Goal: Task Accomplishment & Management: Manage account settings

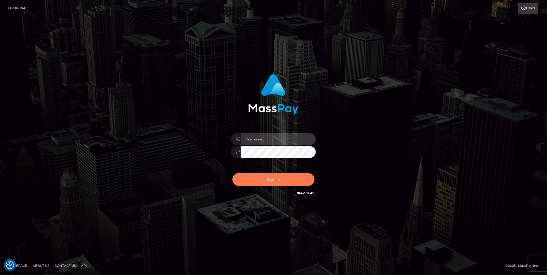
type input "cheli"
click at [268, 182] on button "Sign in" at bounding box center [273, 179] width 82 height 13
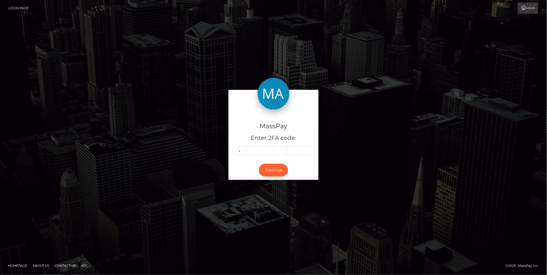
type input "2"
type input "3"
type input "9"
type input "3"
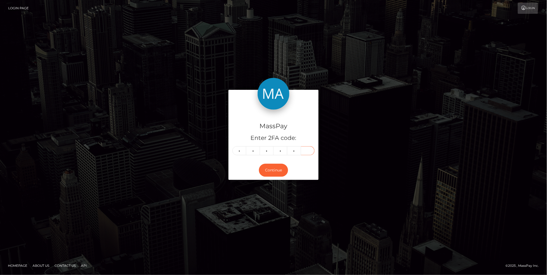
type input "9"
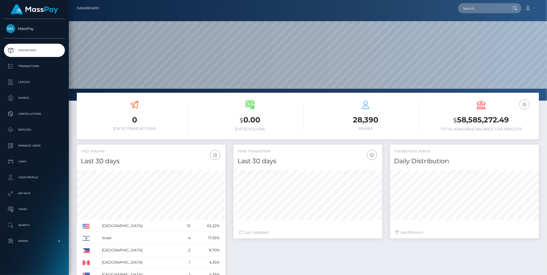
scroll to position [94, 149]
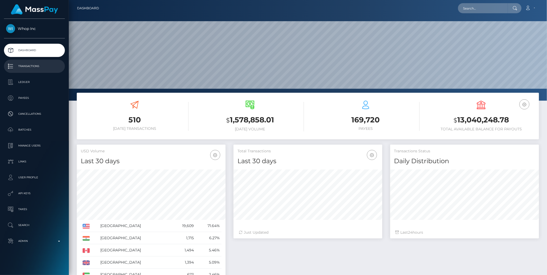
click at [26, 65] on p "Transactions" at bounding box center [34, 66] width 57 height 8
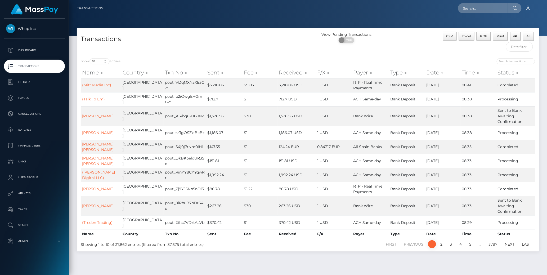
scroll to position [2, 0]
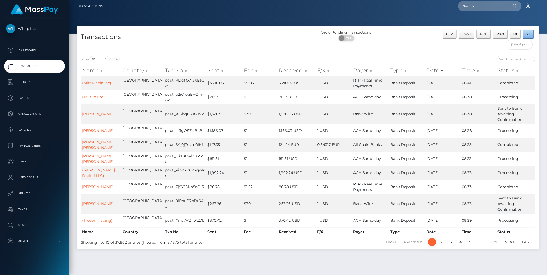
click at [529, 33] on span "All" at bounding box center [528, 34] width 4 height 4
